Goal: Navigation & Orientation: Understand site structure

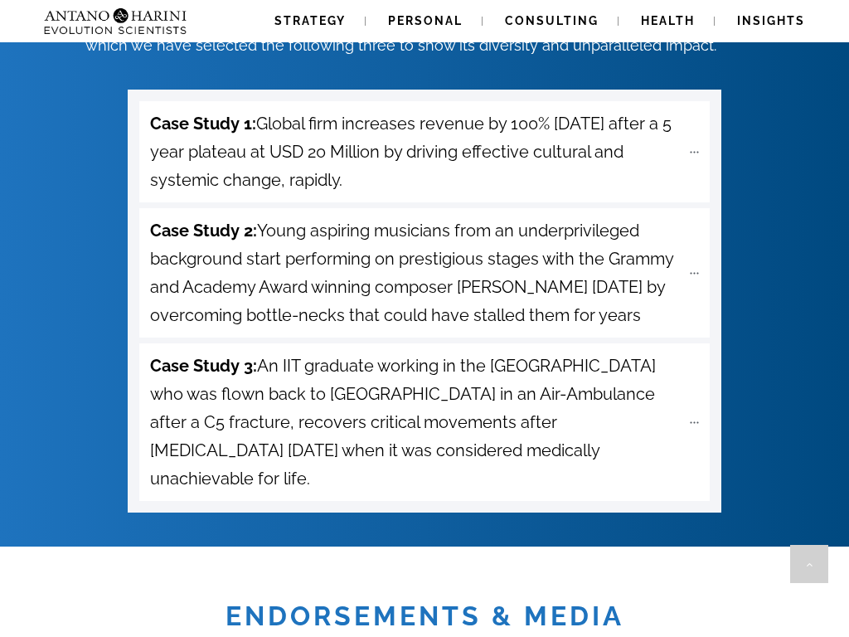
scroll to position [0, 8]
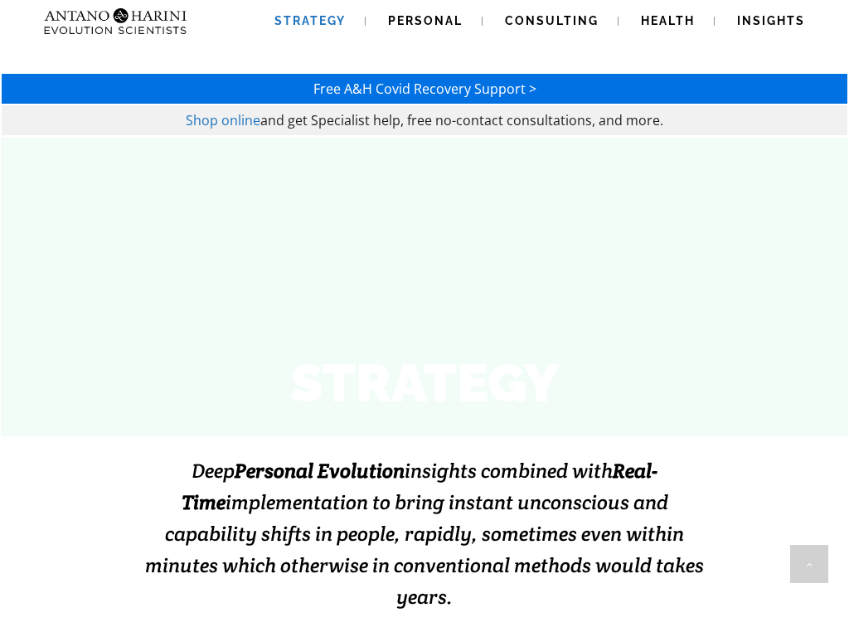
scroll to position [1770, 0]
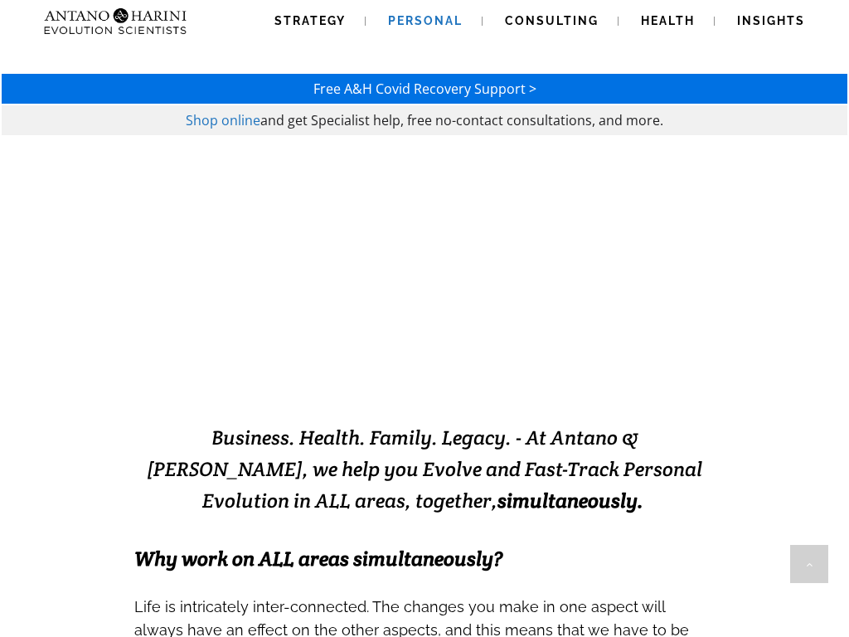
scroll to position [1893, 0]
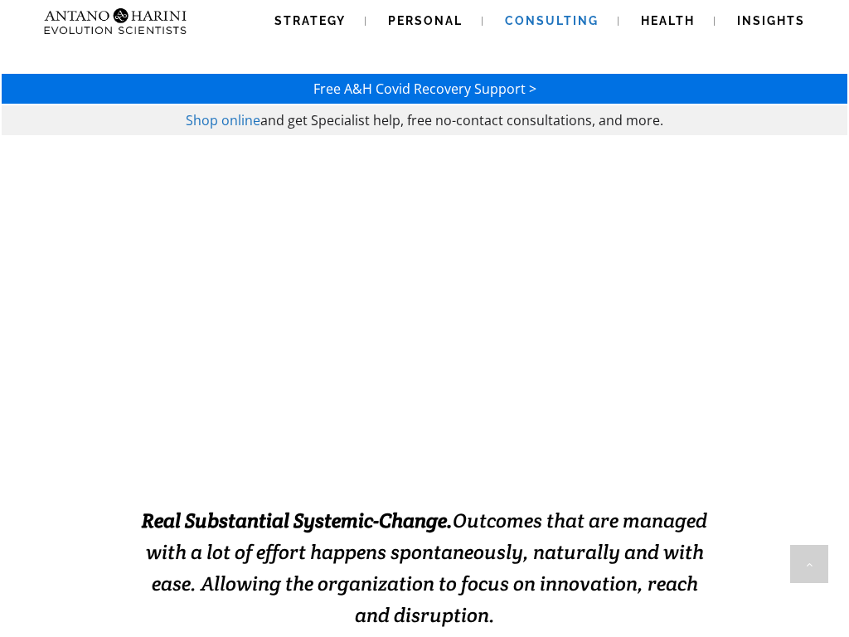
scroll to position [1840, 0]
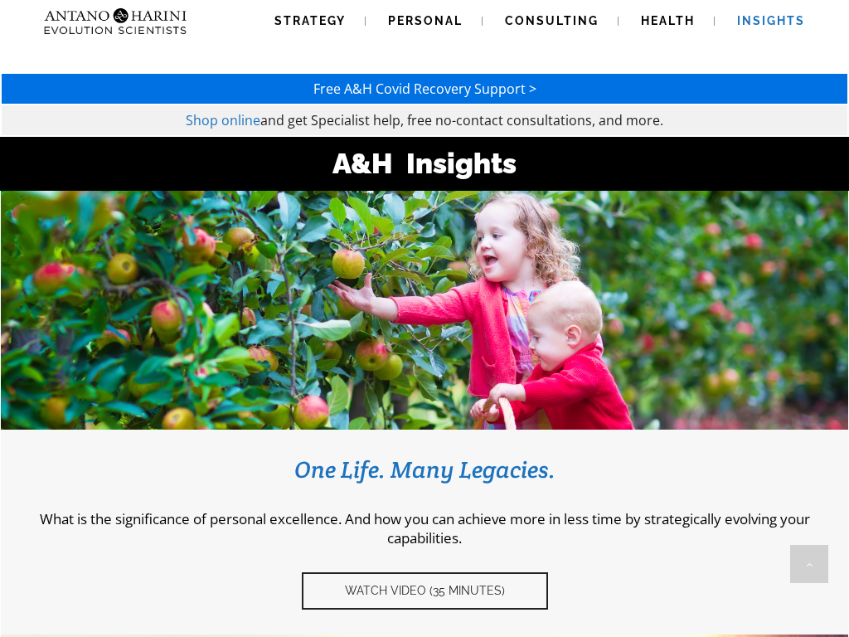
scroll to position [2268, 0]
